Goal: Transaction & Acquisition: Purchase product/service

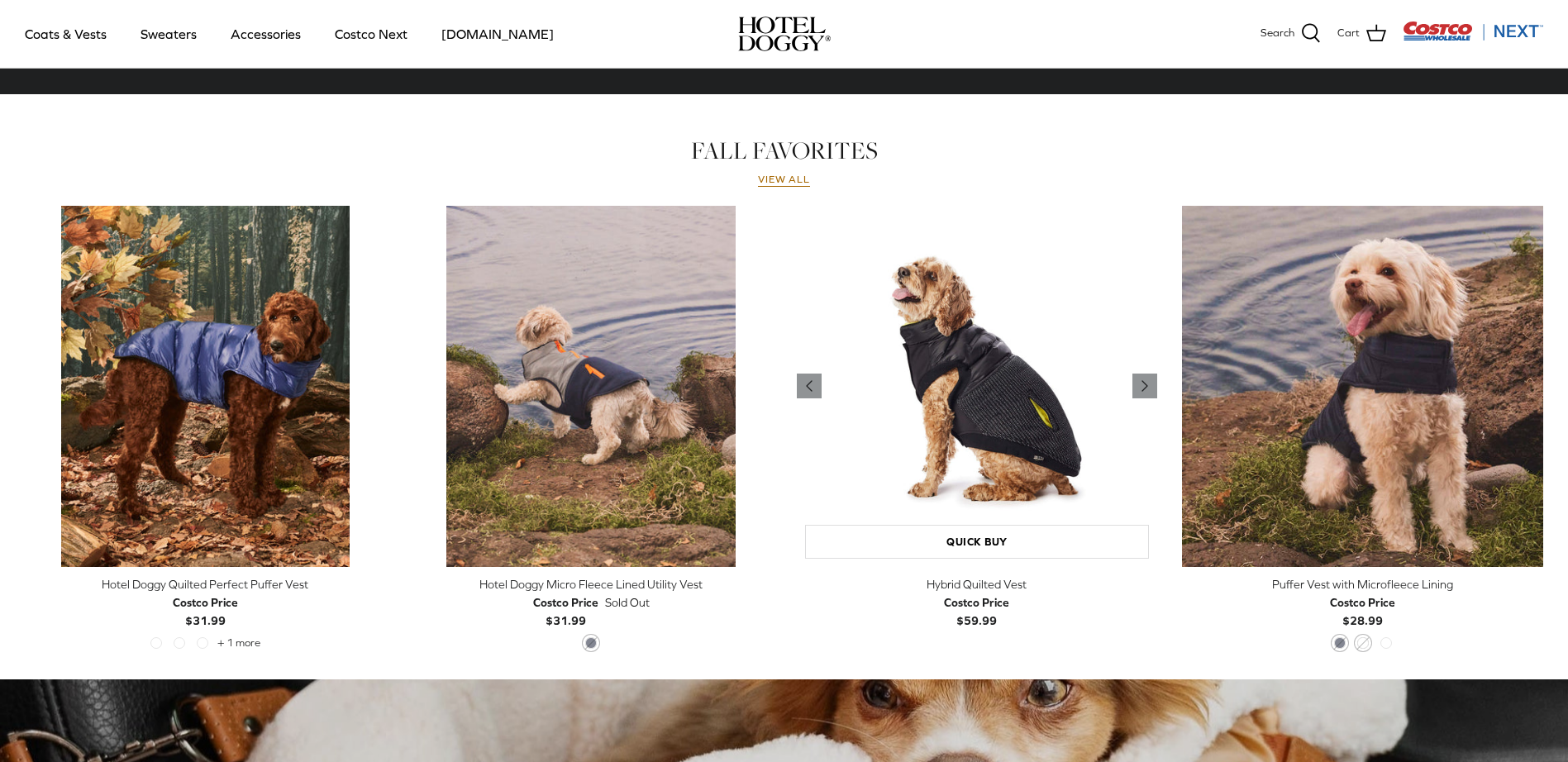
scroll to position [208, 0]
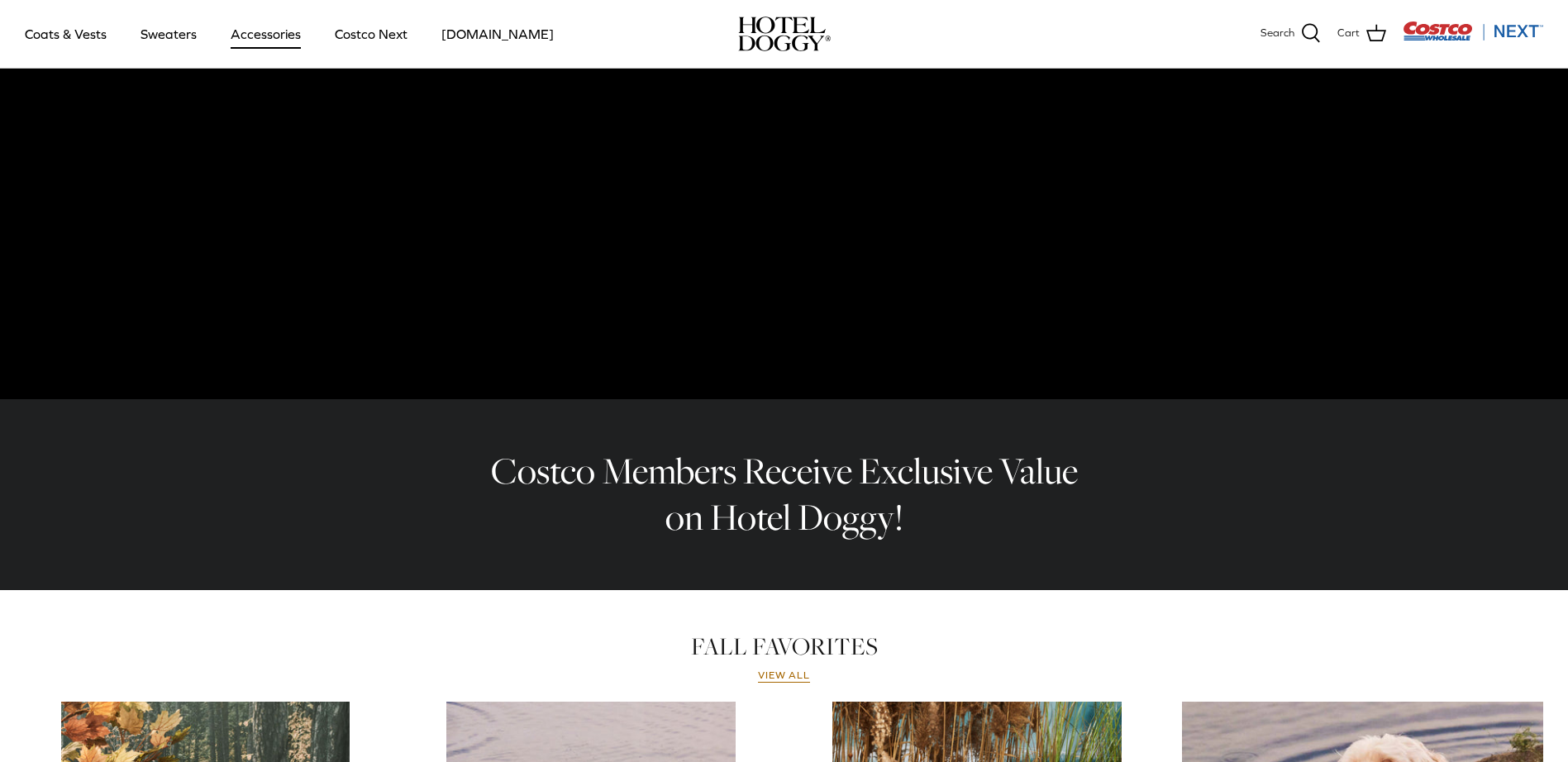
click at [264, 43] on link "Accessories" at bounding box center [265, 33] width 100 height 56
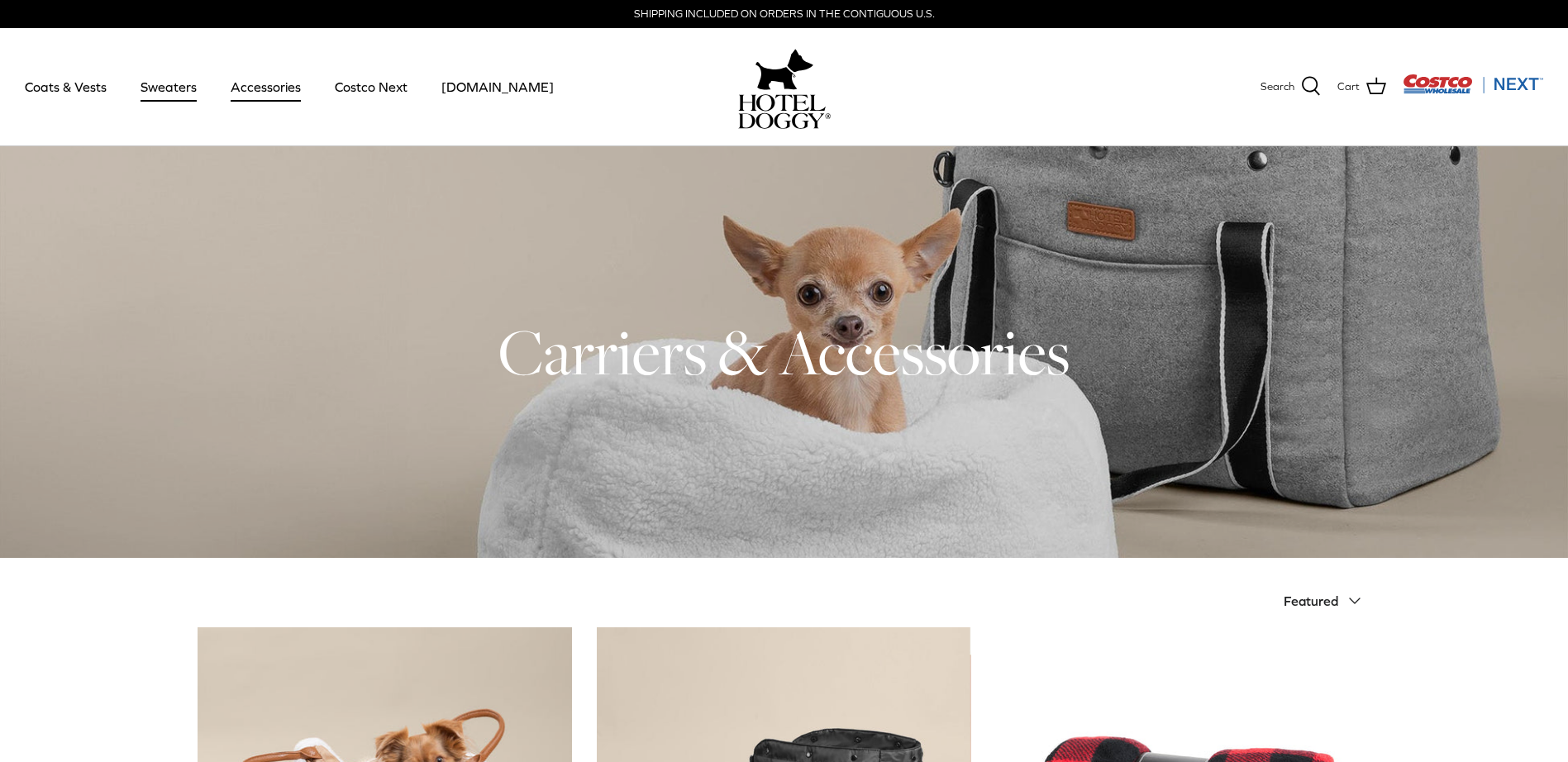
click at [164, 87] on link "Sweaters" at bounding box center [169, 87] width 86 height 56
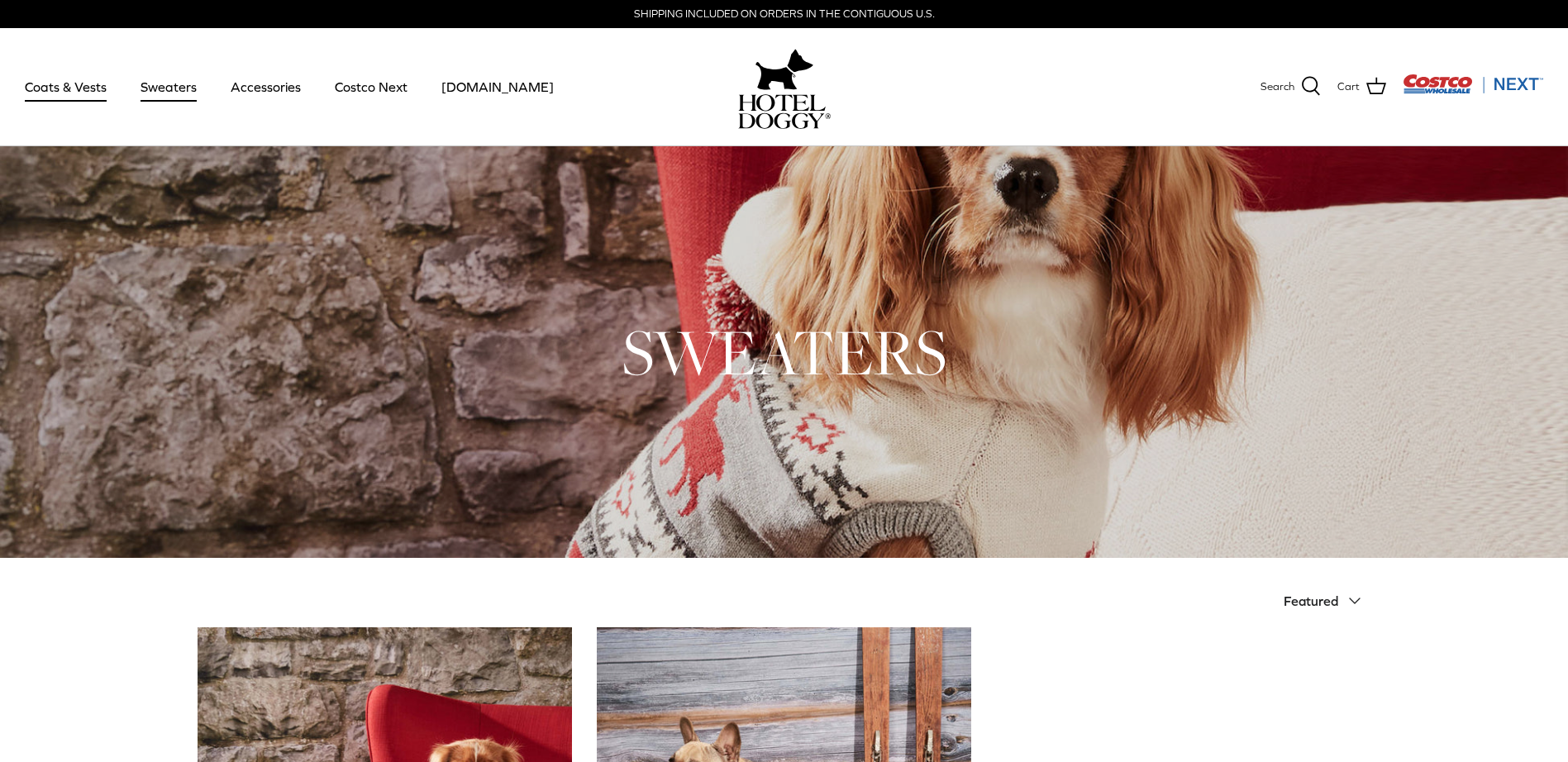
click at [64, 90] on link "Coats & Vests" at bounding box center [65, 87] width 112 height 56
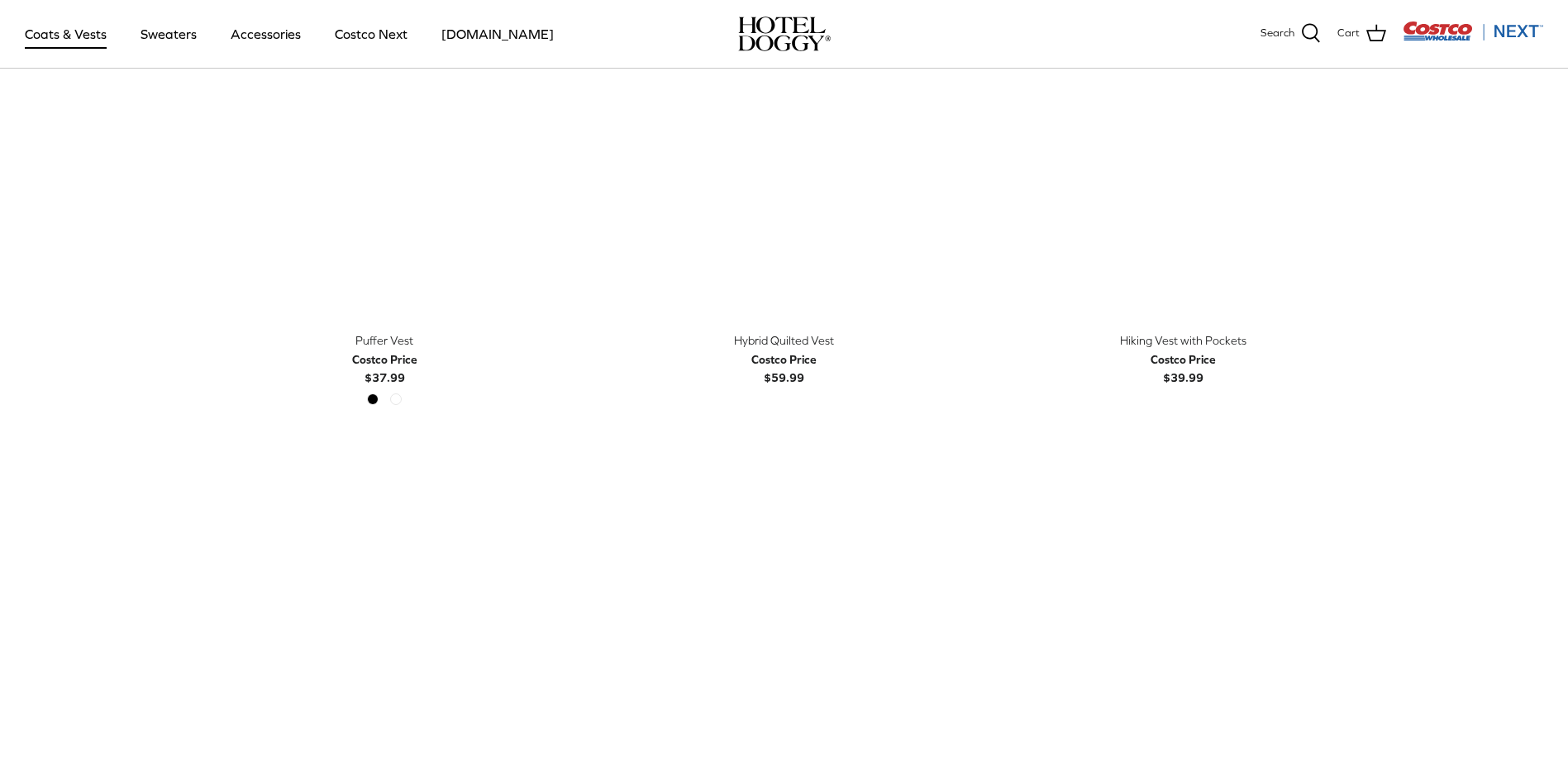
scroll to position [3224, 0]
